Goal: Understand process/instructions: Learn how to perform a task or action

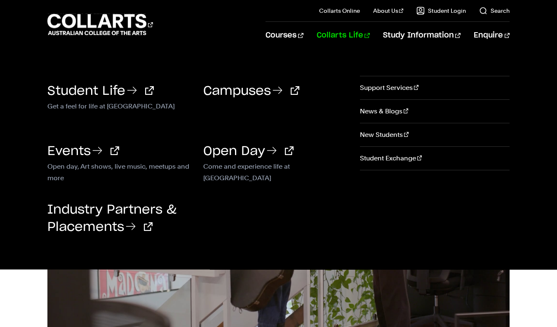
scroll to position [263, 0]
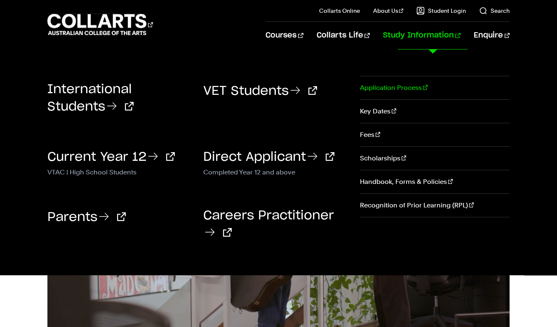
click at [390, 86] on link "Application Process" at bounding box center [435, 87] width 150 height 23
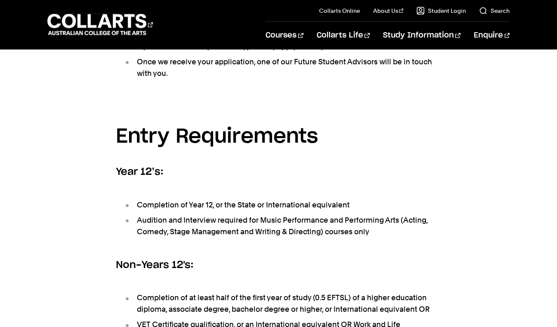
scroll to position [409, 0]
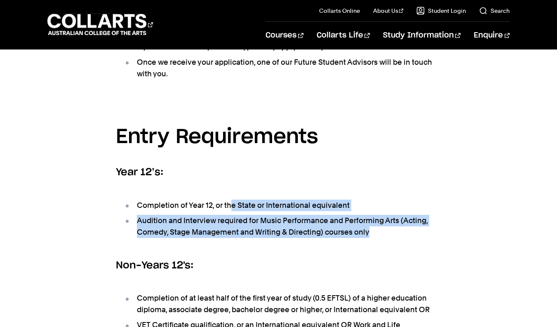
drag, startPoint x: 375, startPoint y: 234, endPoint x: 231, endPoint y: 205, distance: 147.3
click at [231, 205] on ul "Completion of Year 12, or the State or International equivalent Audition and In…" at bounding box center [279, 218] width 326 height 59
click at [231, 205] on li "Completion of Year 12, or the State or International equivalent" at bounding box center [283, 206] width 318 height 12
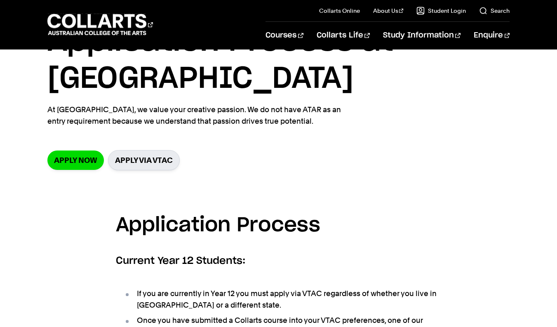
scroll to position [0, 0]
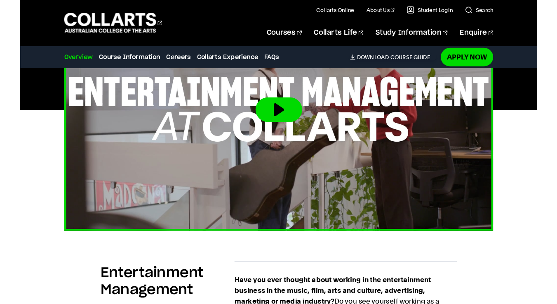
scroll to position [358, 0]
